Goal: Feedback & Contribution: Contribute content

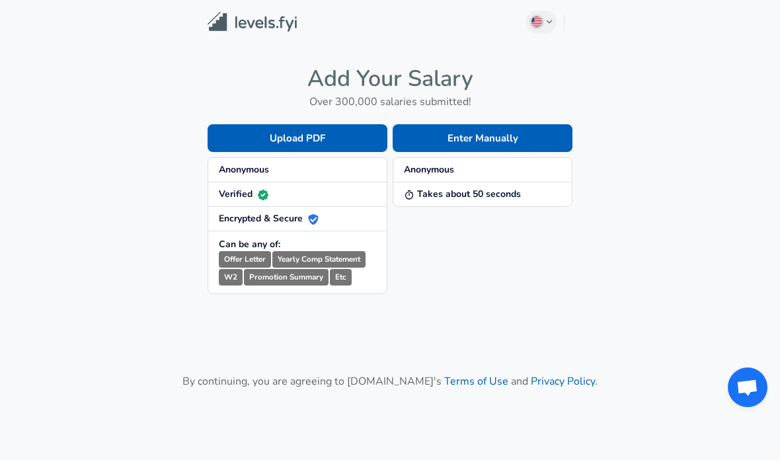
click at [297, 173] on span "Anonymous" at bounding box center [297, 169] width 157 height 13
click at [490, 135] on button "Enter Manually" at bounding box center [483, 138] width 180 height 28
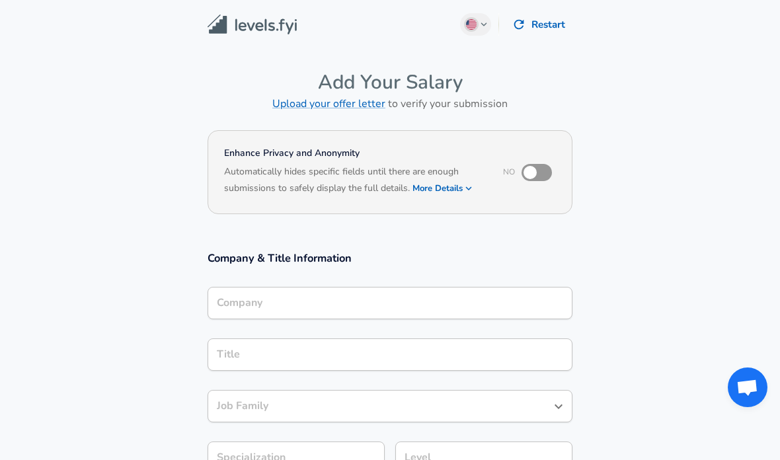
click at [365, 328] on div "Title Title" at bounding box center [390, 354] width 365 height 52
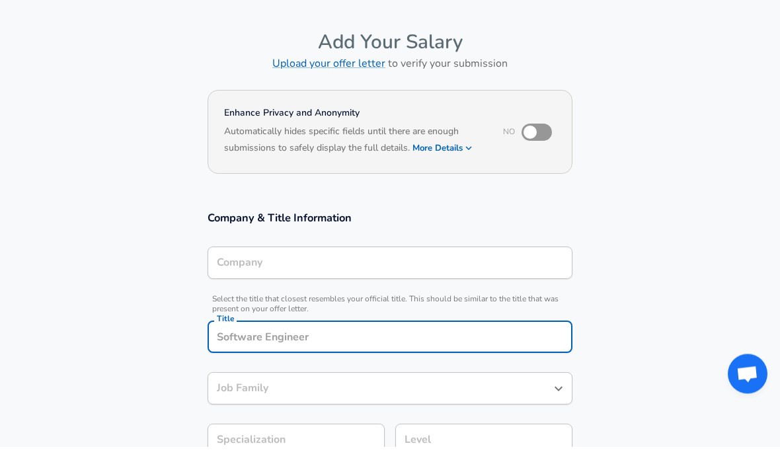
click at [368, 276] on input "Company" at bounding box center [390, 276] width 353 height 20
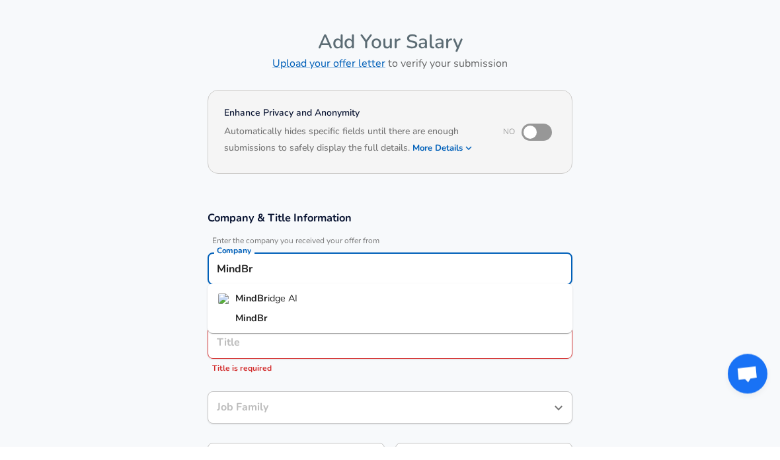
click at [319, 303] on li "MindBr idge AI" at bounding box center [390, 313] width 365 height 20
type input "MindBridge AI"
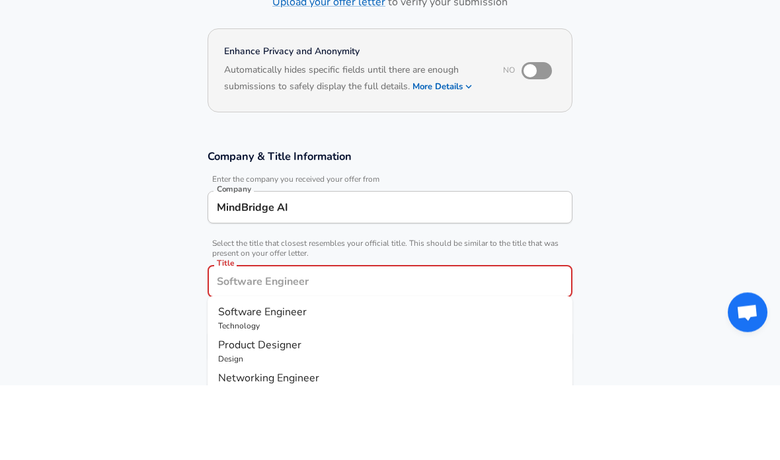
click at [283, 346] on input "Title" at bounding box center [390, 356] width 353 height 20
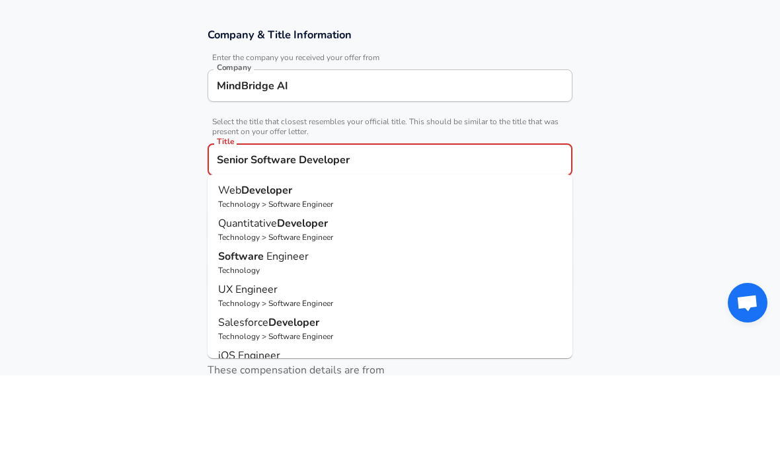
scroll to position [139, 0]
type input "Senior Software Developer"
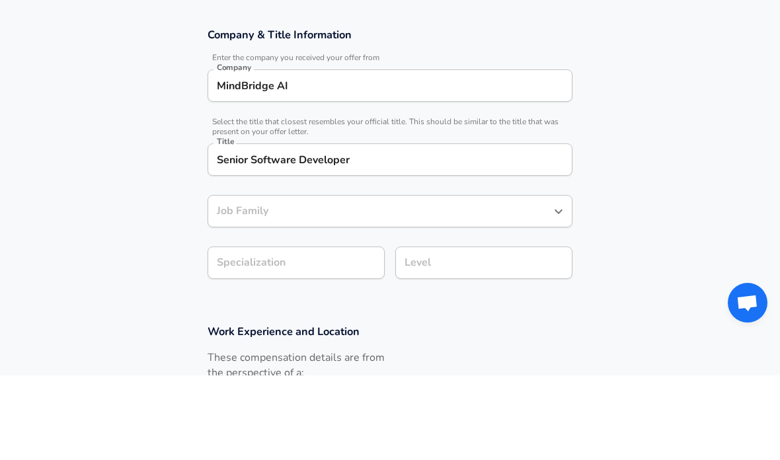
click at [140, 271] on section "Company & Title Information Enter the company you received your offer from Comp…" at bounding box center [390, 245] width 780 height 297
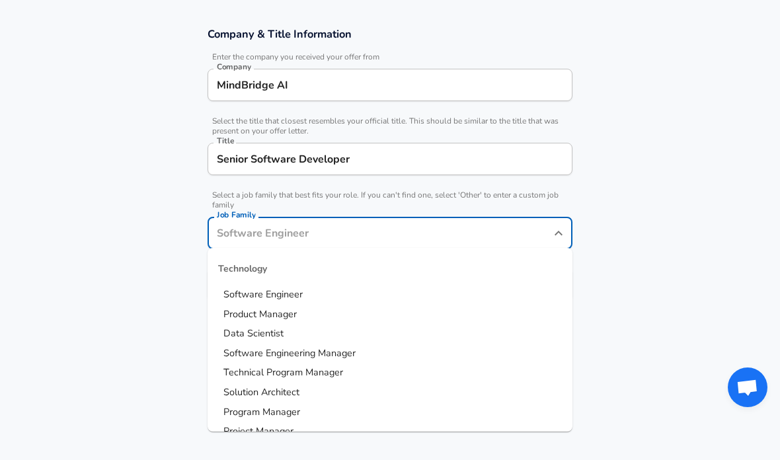
click at [266, 223] on input "Job Family" at bounding box center [380, 233] width 333 height 20
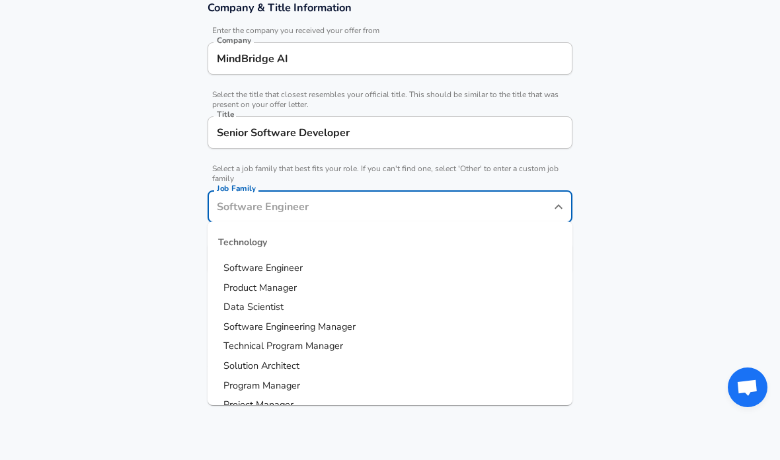
scroll to position [250, 0]
click at [264, 266] on span "Software Engineer" at bounding box center [262, 268] width 79 height 13
type input "Software Engineer"
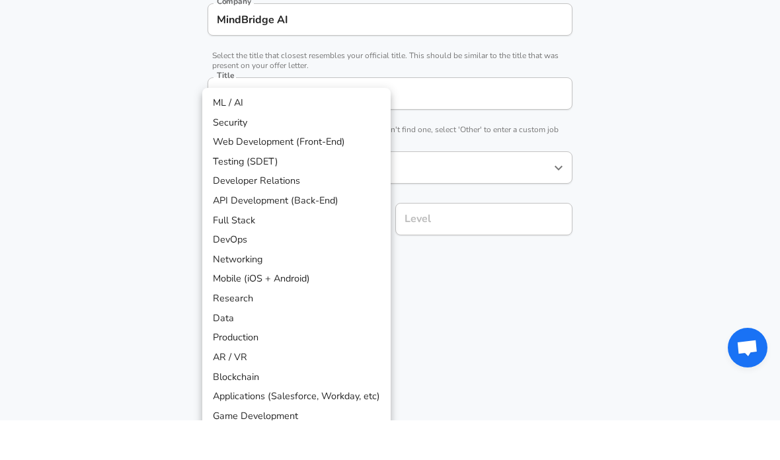
scroll to position [290, 0]
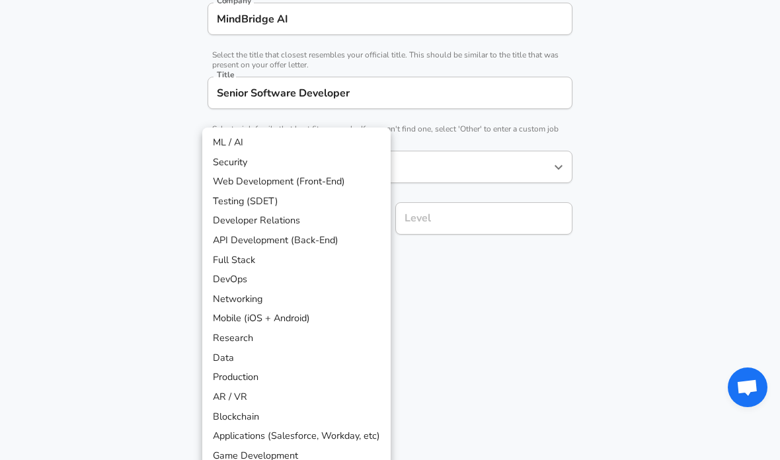
click at [225, 259] on li "Full Stack" at bounding box center [296, 261] width 188 height 20
type input "Full Stack"
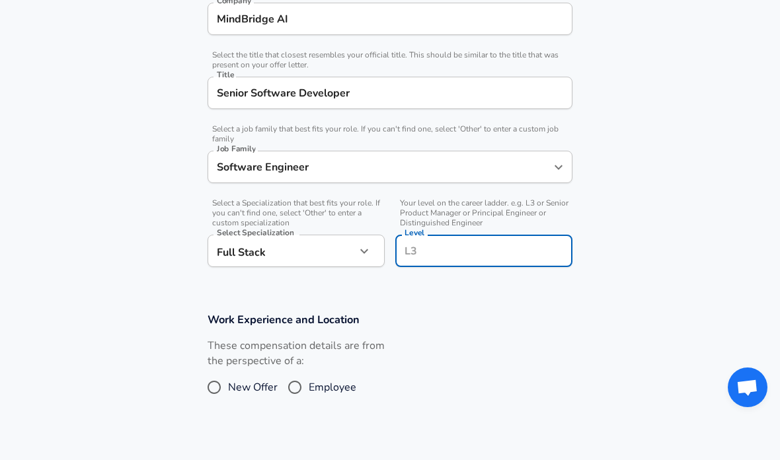
click at [444, 241] on input "Level" at bounding box center [483, 251] width 165 height 20
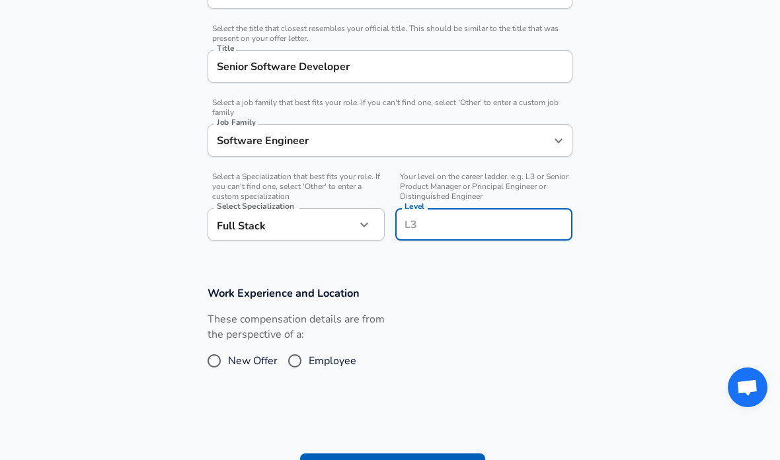
scroll to position [316, 0]
click at [424, 280] on section "Work Experience and Location These compensation details are from the perspectiv…" at bounding box center [390, 337] width 780 height 132
click at [298, 361] on input "Employee" at bounding box center [295, 360] width 28 height 21
radio input "true"
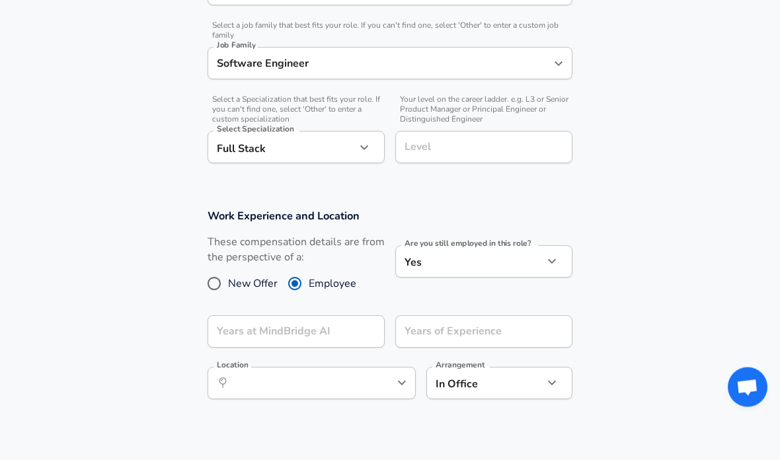
scroll to position [394, 0]
click at [302, 341] on input "Years at MindBridge AI" at bounding box center [282, 331] width 148 height 32
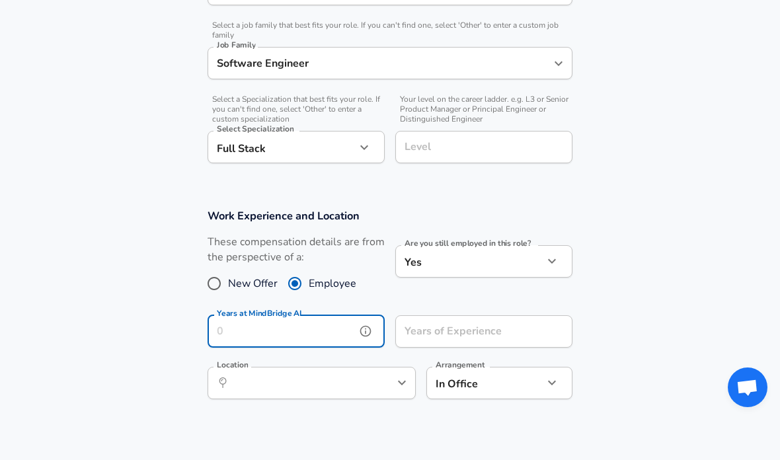
scroll to position [393, 0]
type input "7"
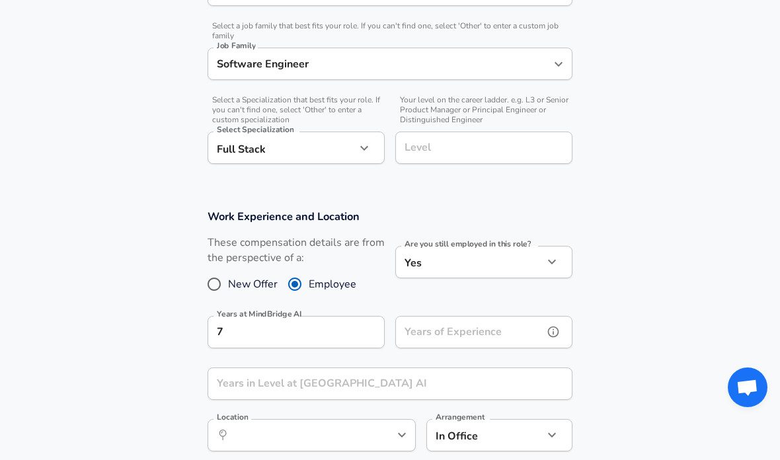
click at [440, 324] on div "Years of Experience Years of Experience" at bounding box center [483, 334] width 177 height 36
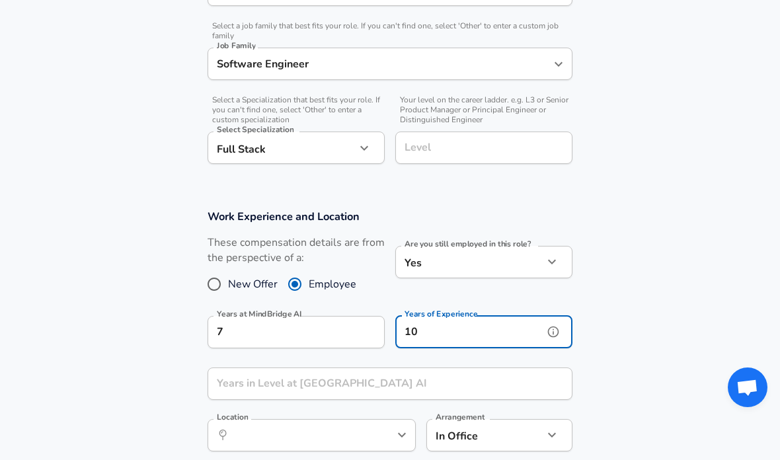
type input "10"
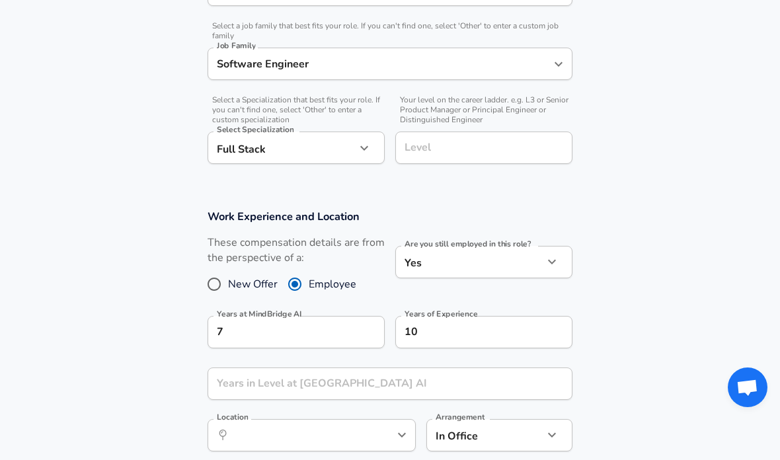
drag, startPoint x: 151, startPoint y: 321, endPoint x: 268, endPoint y: 348, distance: 120.6
click at [151, 266] on section "Work Experience and Location These compensation details are from the perspectiv…" at bounding box center [390, 337] width 780 height 287
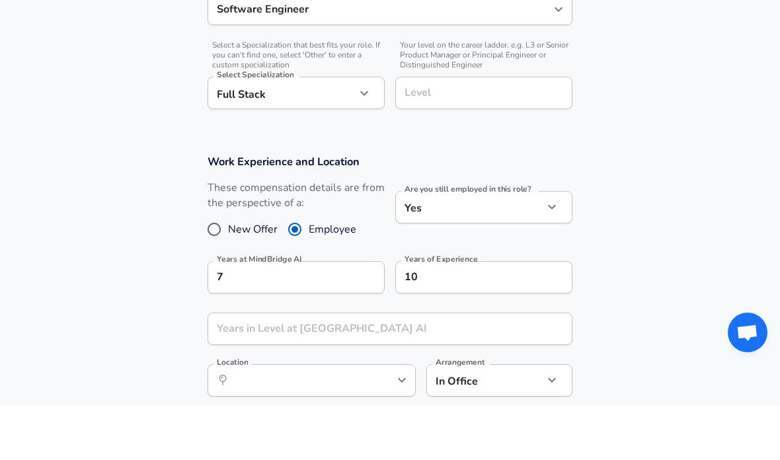
scroll to position [449, 0]
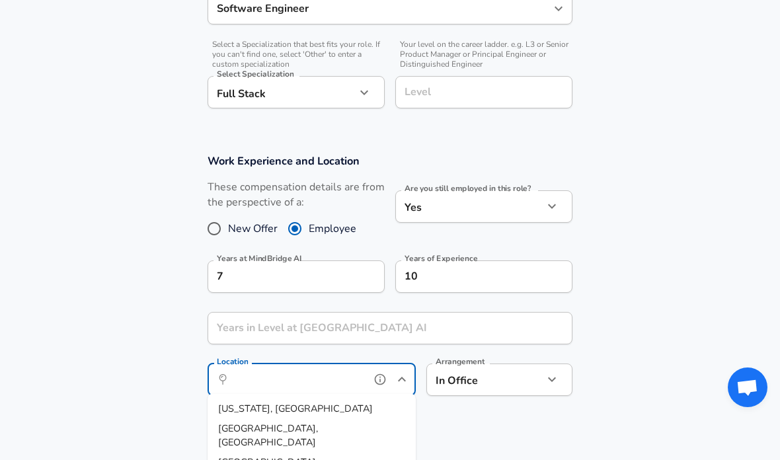
click at [310, 377] on input "Location" at bounding box center [297, 380] width 136 height 20
type input "ottaw"
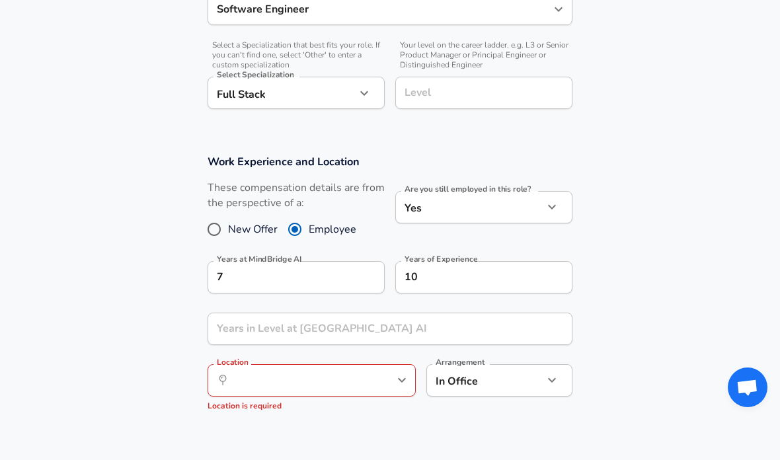
drag, startPoint x: 301, startPoint y: 399, endPoint x: 247, endPoint y: 410, distance: 54.6
click at [247, 410] on div "Location ​ Location Location is required" at bounding box center [312, 386] width 208 height 65
click at [264, 388] on div "​ Location" at bounding box center [312, 380] width 208 height 32
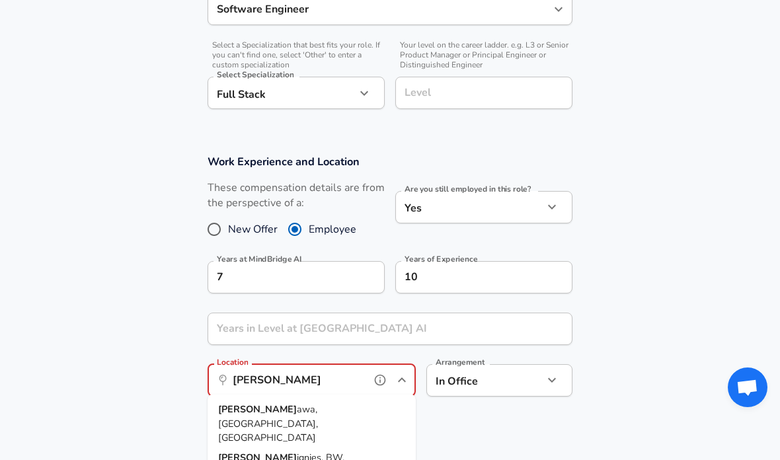
click at [251, 404] on span "awa, [GEOGRAPHIC_DATA], [GEOGRAPHIC_DATA]" at bounding box center [268, 424] width 100 height 42
type input "[GEOGRAPHIC_DATA], [GEOGRAPHIC_DATA], [GEOGRAPHIC_DATA]"
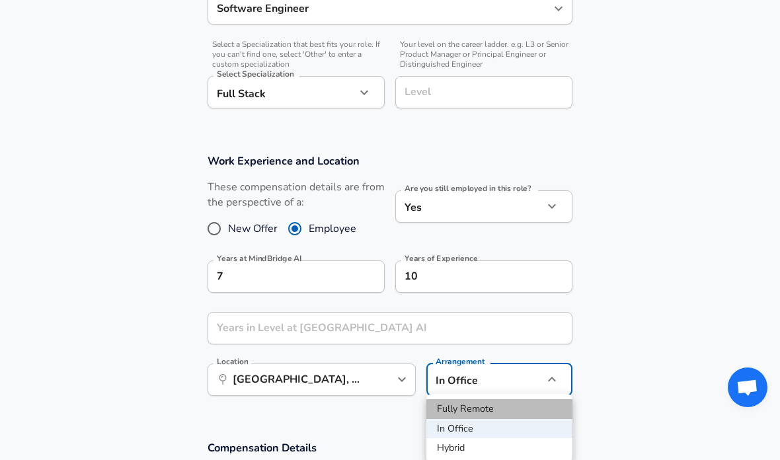
click at [465, 411] on li "Fully Remote" at bounding box center [499, 409] width 146 height 20
type input "remote"
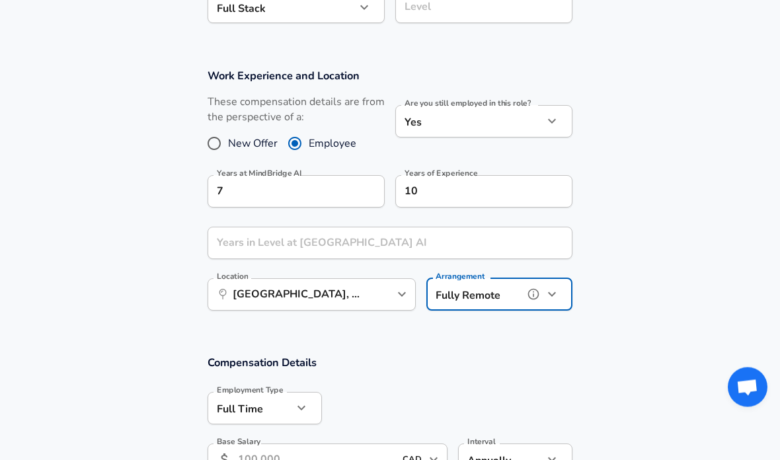
scroll to position [586, 0]
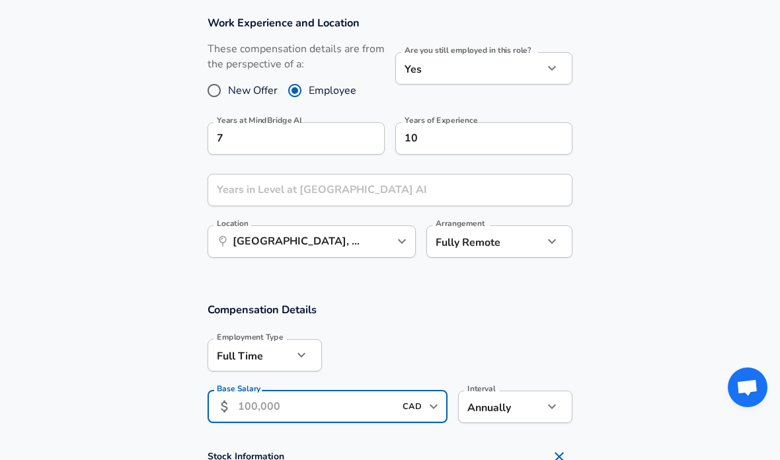
click at [353, 405] on input "Base Salary" at bounding box center [316, 407] width 157 height 32
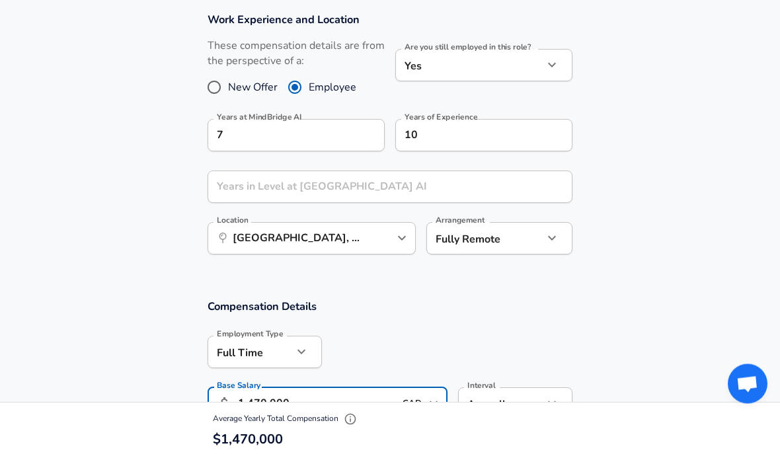
type input "147,000"
click at [611, 339] on section "Compensation Details Employment Type [DEMOGRAPHIC_DATA] full_time Employment Ty…" at bounding box center [390, 368] width 780 height 130
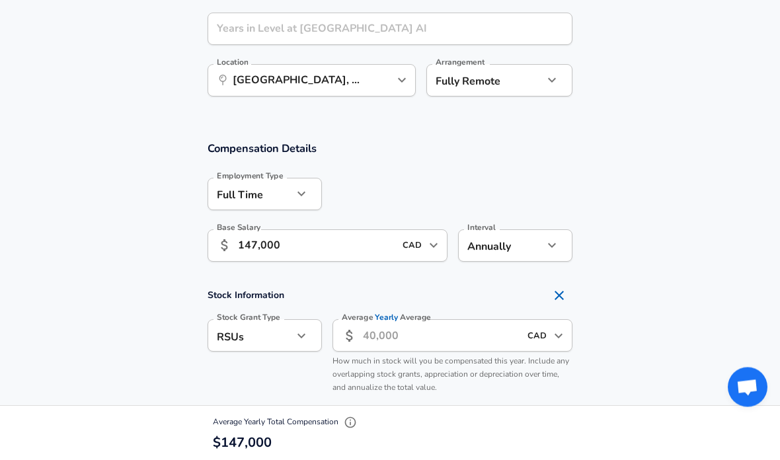
scroll to position [748, 0]
click at [369, 333] on input "Average Yearly Average" at bounding box center [441, 335] width 157 height 32
click at [380, 335] on input "Average Yearly Average" at bounding box center [441, 336] width 157 height 32
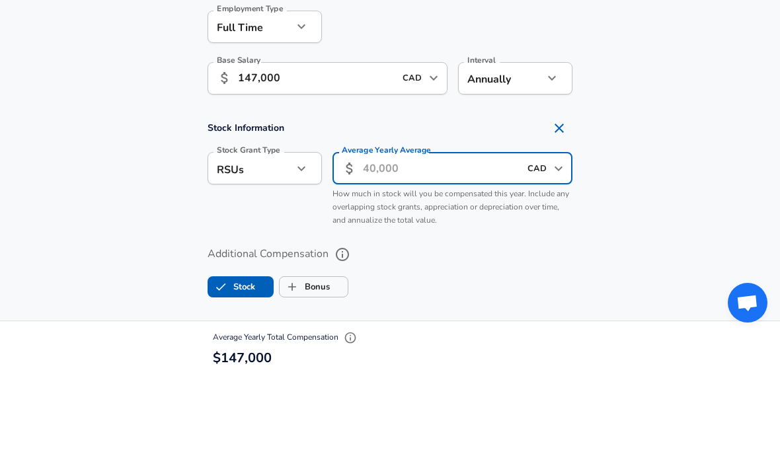
scroll to position [831, 0]
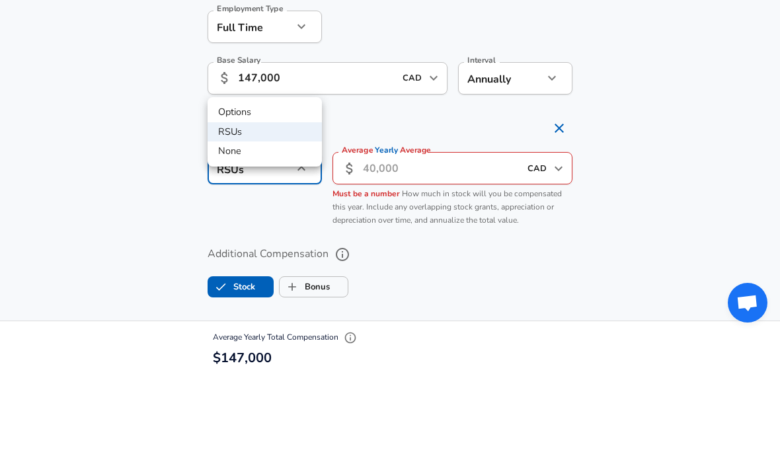
scroll to position [916, 0]
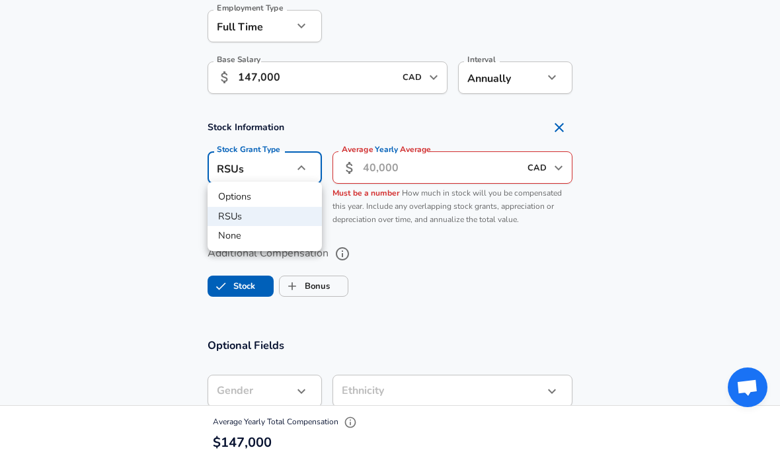
click at [243, 190] on li "Options" at bounding box center [265, 197] width 114 height 20
type input "option"
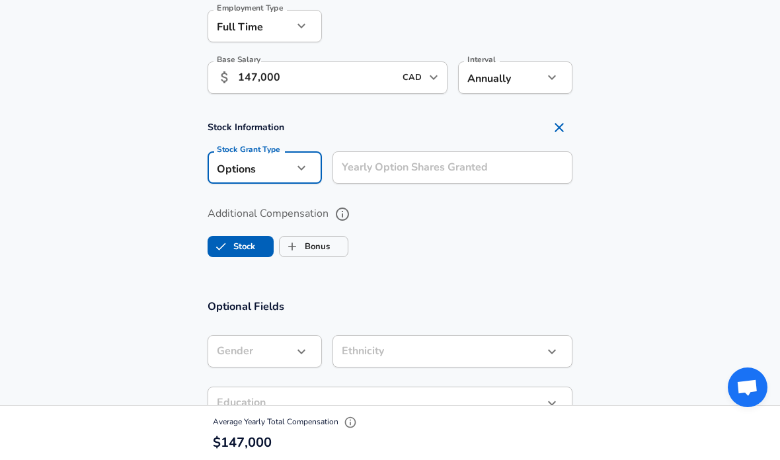
click at [380, 167] on div "Yearly Option Shares Granted Yearly Option Shares Granted" at bounding box center [453, 169] width 240 height 36
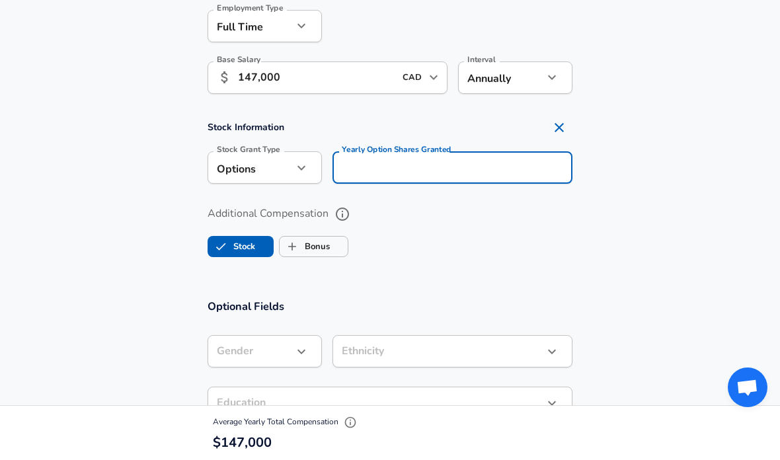
scroll to position [916, 0]
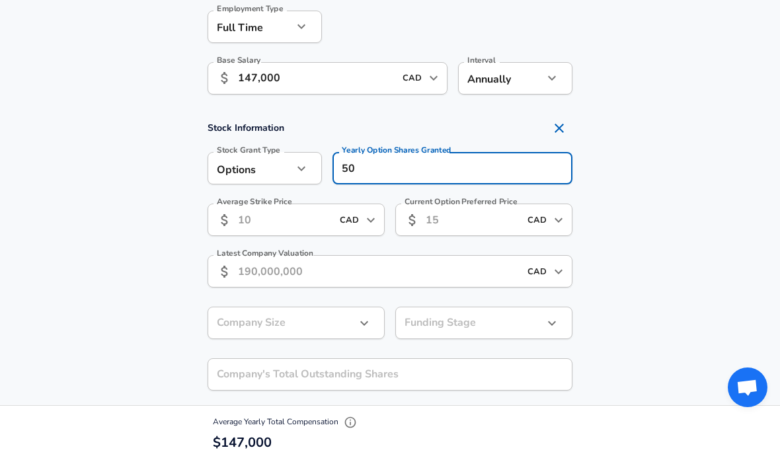
type input "5"
type input "1,250"
click at [304, 218] on input "Average Strike Price" at bounding box center [285, 220] width 94 height 32
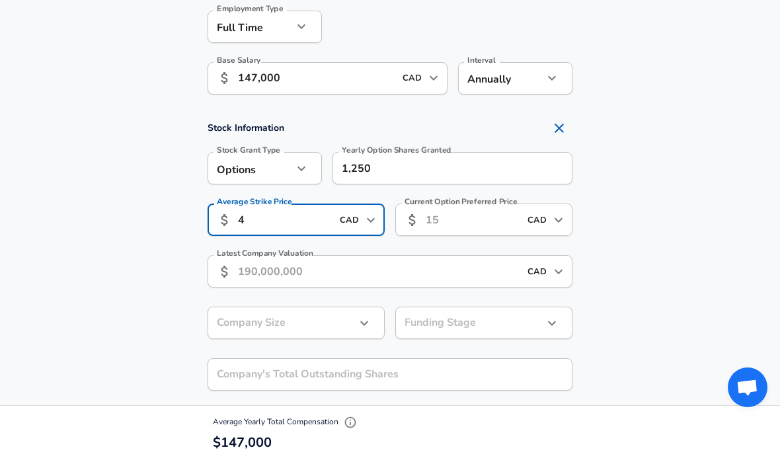
type input "4"
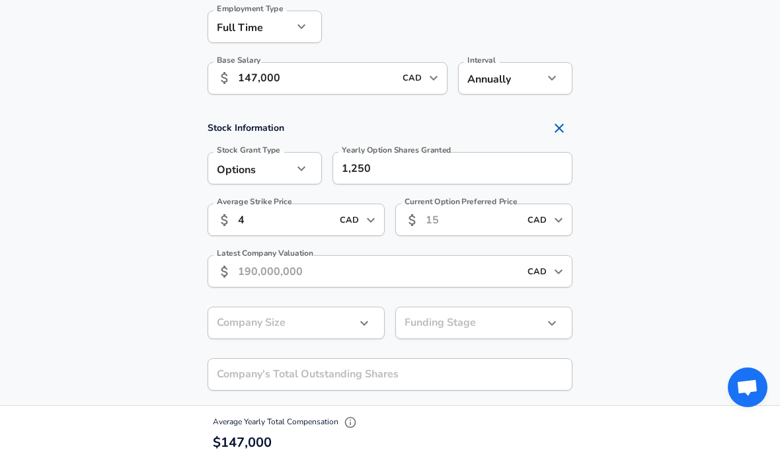
click at [106, 262] on section "Stock Information Stock Grant Type Options option Stock Grant Type Yearly Optio…" at bounding box center [390, 267] width 780 height 305
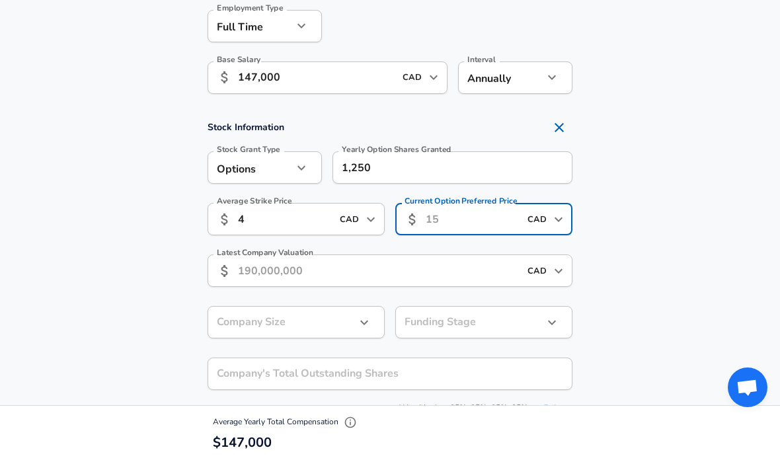
click at [467, 218] on input "Current Option Preferred Price" at bounding box center [473, 219] width 94 height 32
type input "8"
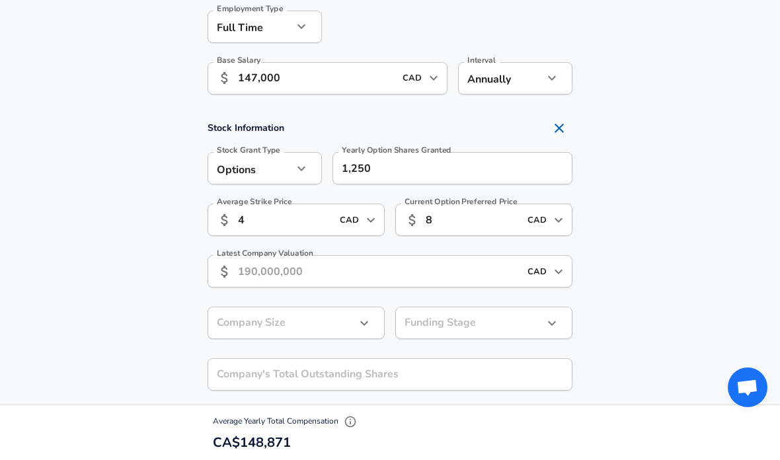
click at [61, 275] on section "Stock Information Stock Grant Type Options option Stock Grant Type Yearly Optio…" at bounding box center [390, 267] width 780 height 305
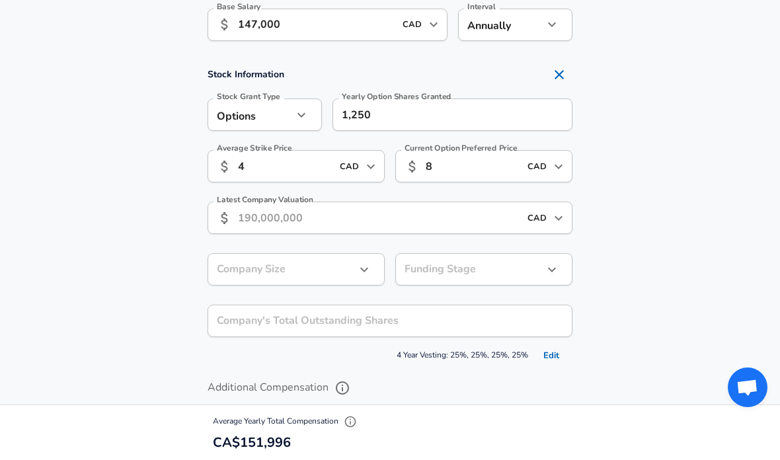
scroll to position [973, 0]
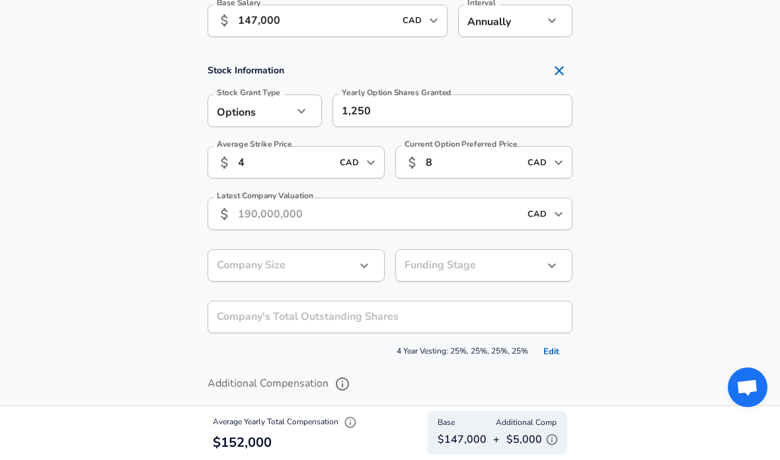
click at [561, 67] on icon "Remove Section" at bounding box center [559, 70] width 9 height 9
checkbox input "false"
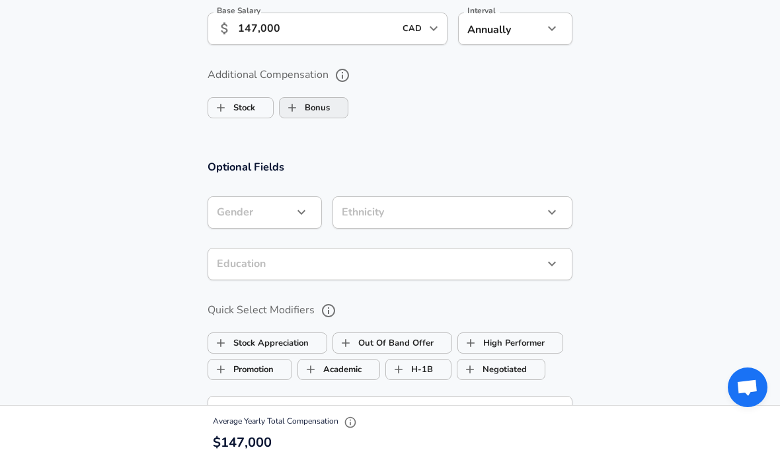
scroll to position [929, 0]
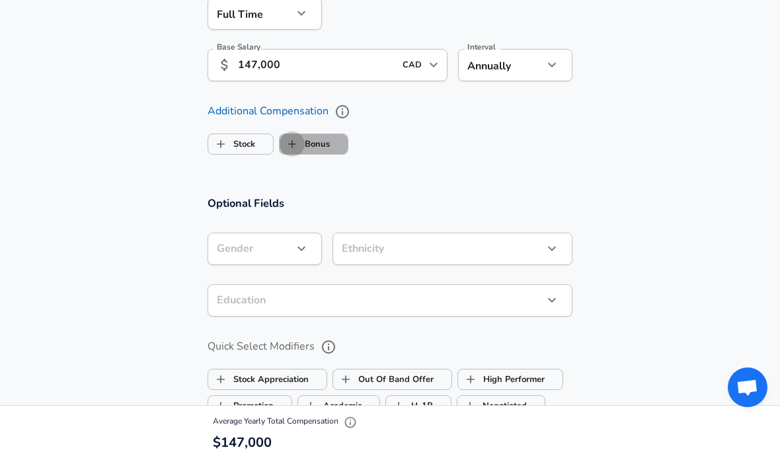
click at [297, 139] on input "Bonus" at bounding box center [292, 144] width 25 height 25
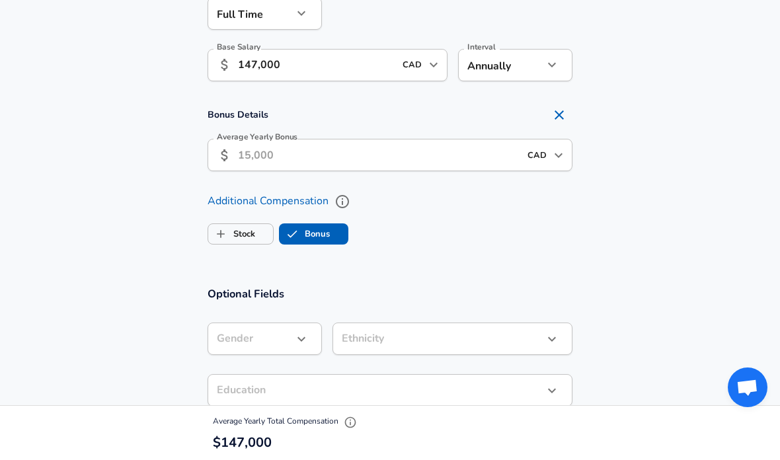
checkbox input "true"
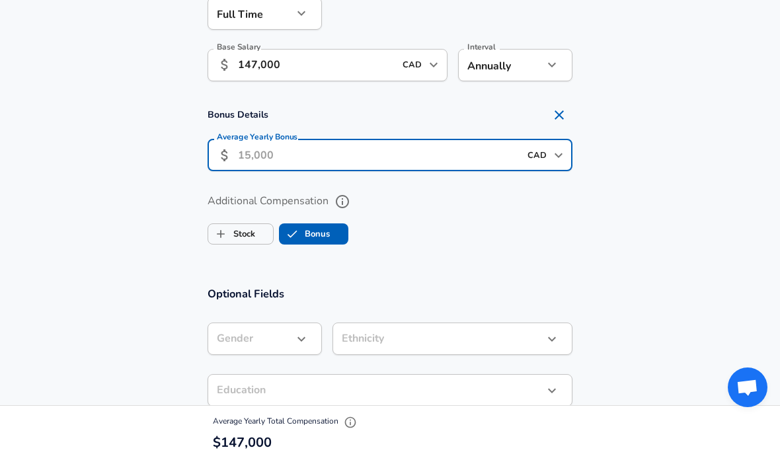
click at [287, 153] on input "Average Yearly Bonus" at bounding box center [379, 155] width 282 height 32
type input "10,000"
click at [133, 166] on section "Bonus Details Average Yearly Bonus ​ 10,000 CAD ​ Average Yearly Bonus" at bounding box center [390, 141] width 780 height 78
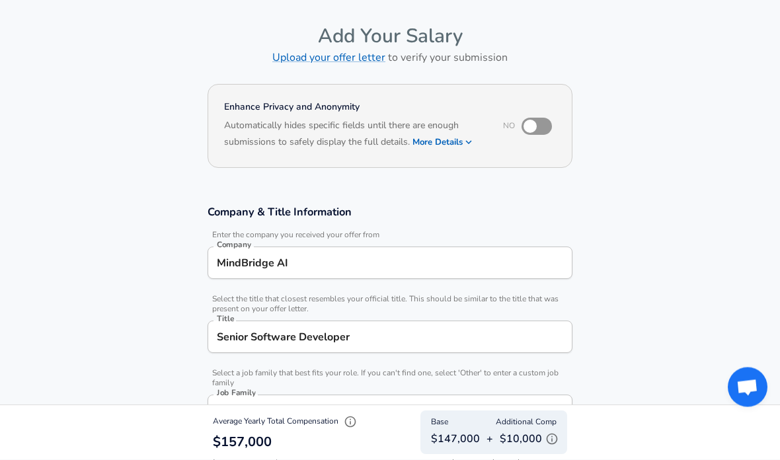
scroll to position [0, 0]
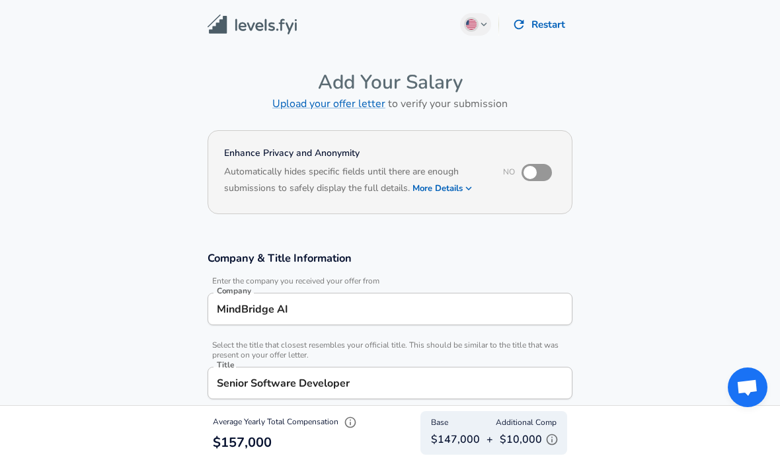
click at [543, 173] on input "checkbox" at bounding box center [530, 172] width 75 height 25
checkbox input "true"
click at [479, 16] on button "English ([GEOGRAPHIC_DATA]) Change" at bounding box center [476, 24] width 32 height 22
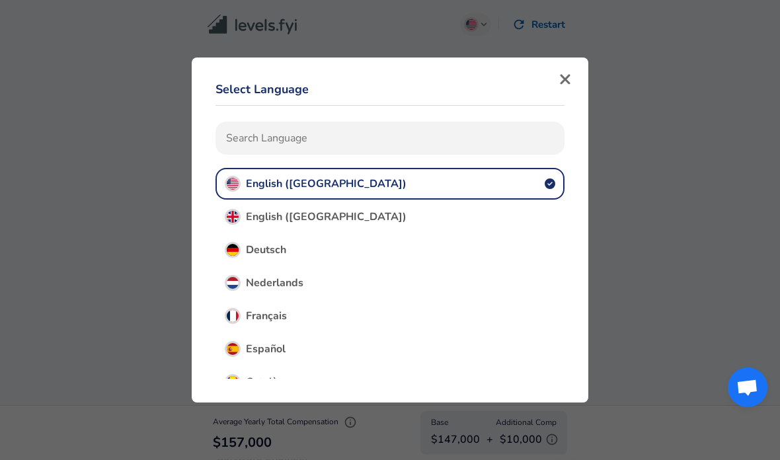
type input "C"
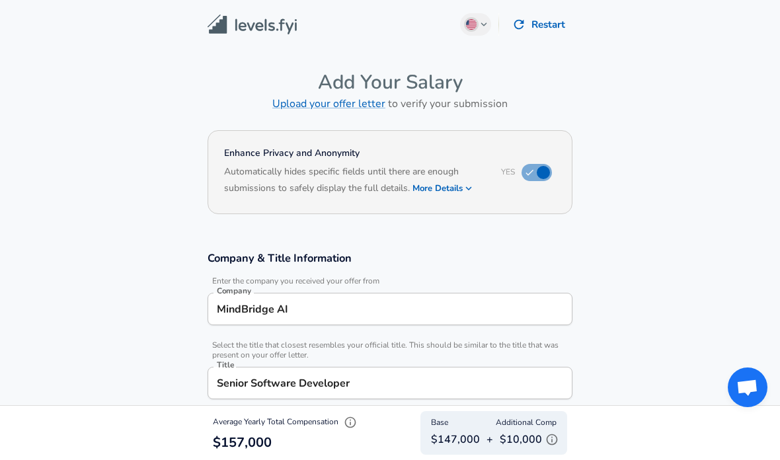
click at [242, 33] on img at bounding box center [252, 25] width 89 height 20
